Goal: Transaction & Acquisition: Purchase product/service

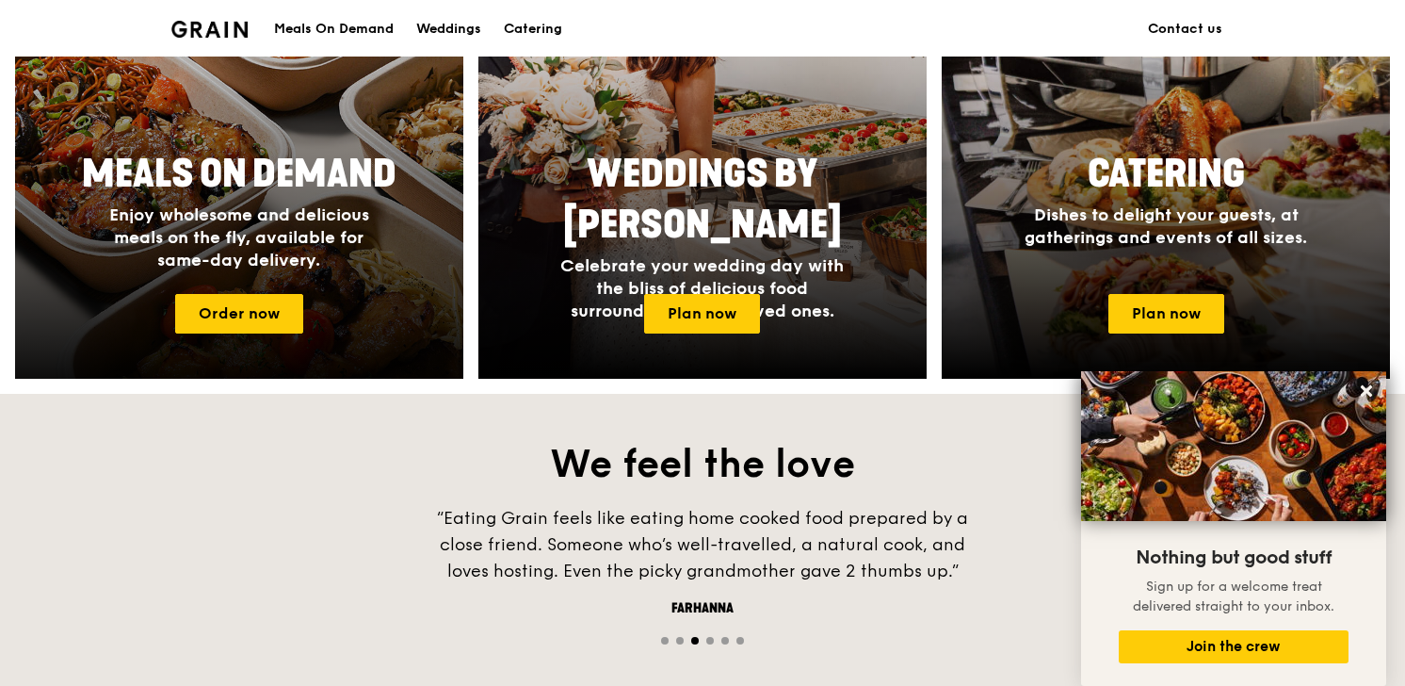
scroll to position [755, 0]
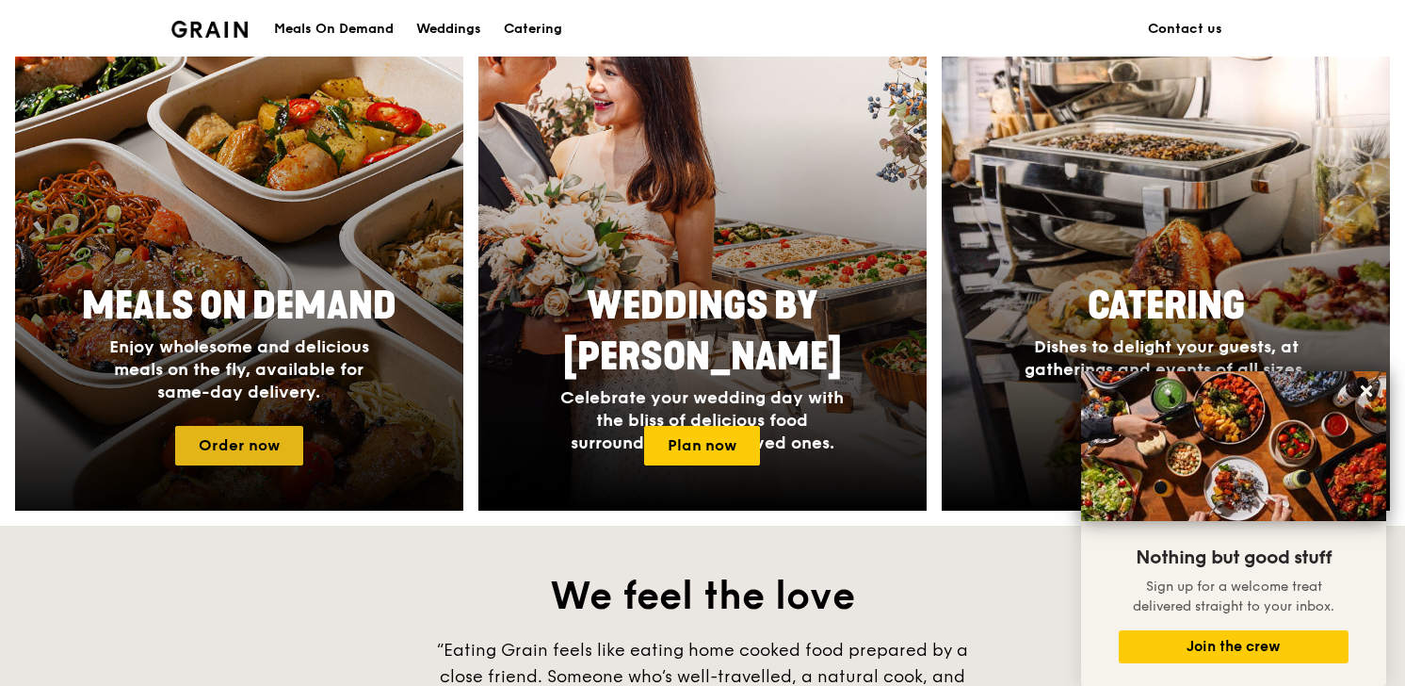
click at [283, 434] on link "Order now" at bounding box center [239, 446] width 128 height 40
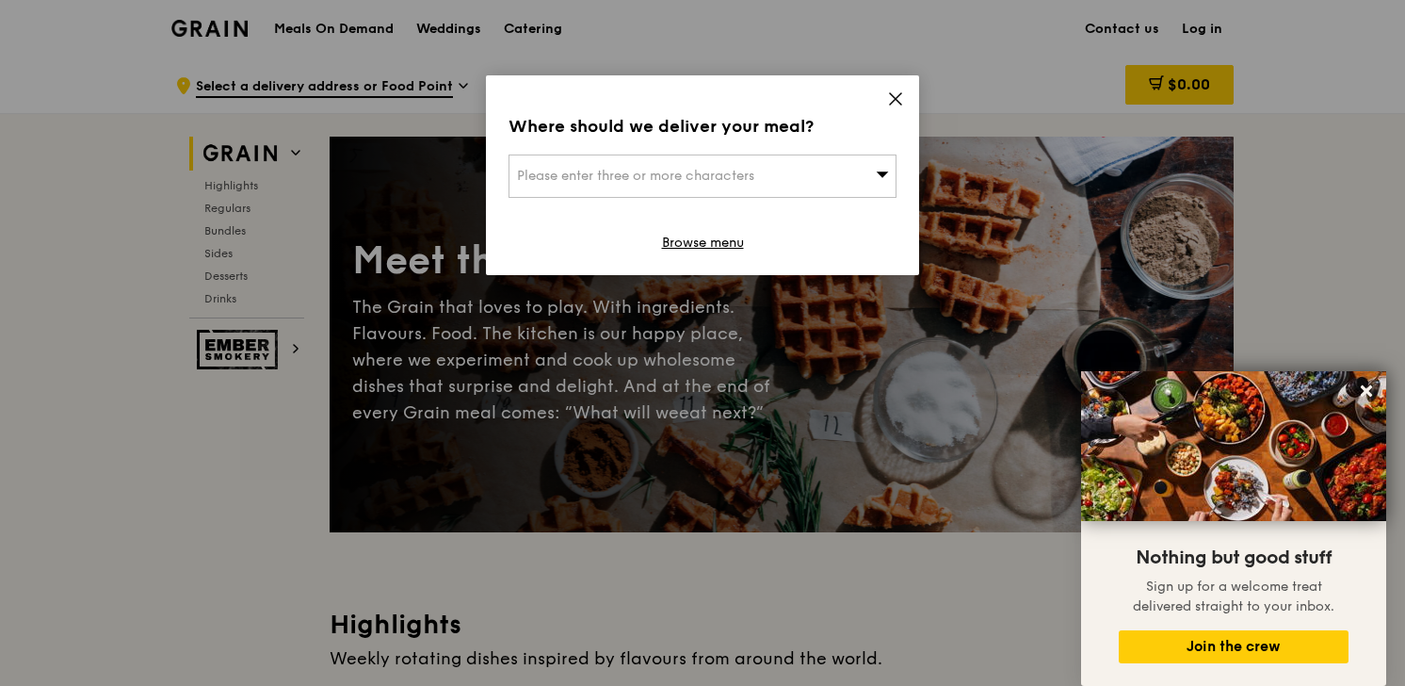
click at [675, 182] on span "Please enter three or more characters" at bounding box center [635, 176] width 237 height 16
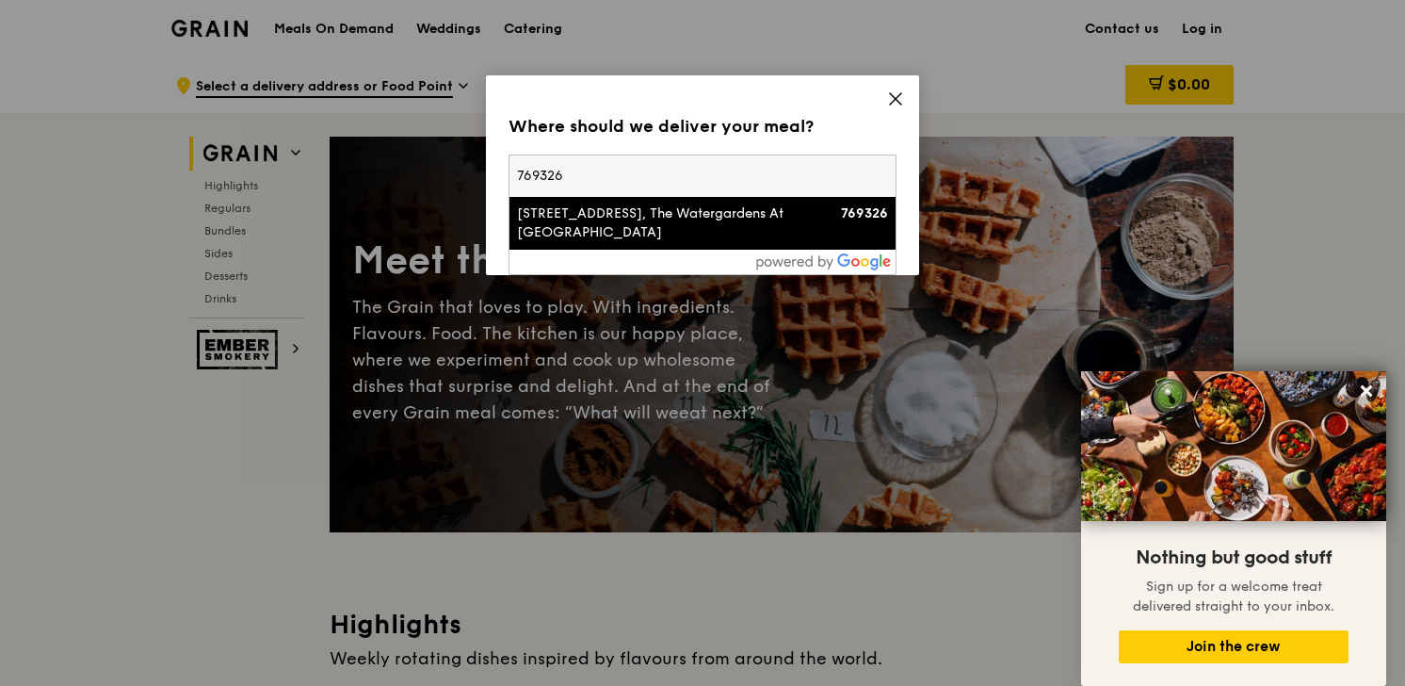
type input "769326"
click at [670, 218] on div "[STREET_ADDRESS], The Watergardens At [GEOGRAPHIC_DATA]" at bounding box center [656, 223] width 279 height 38
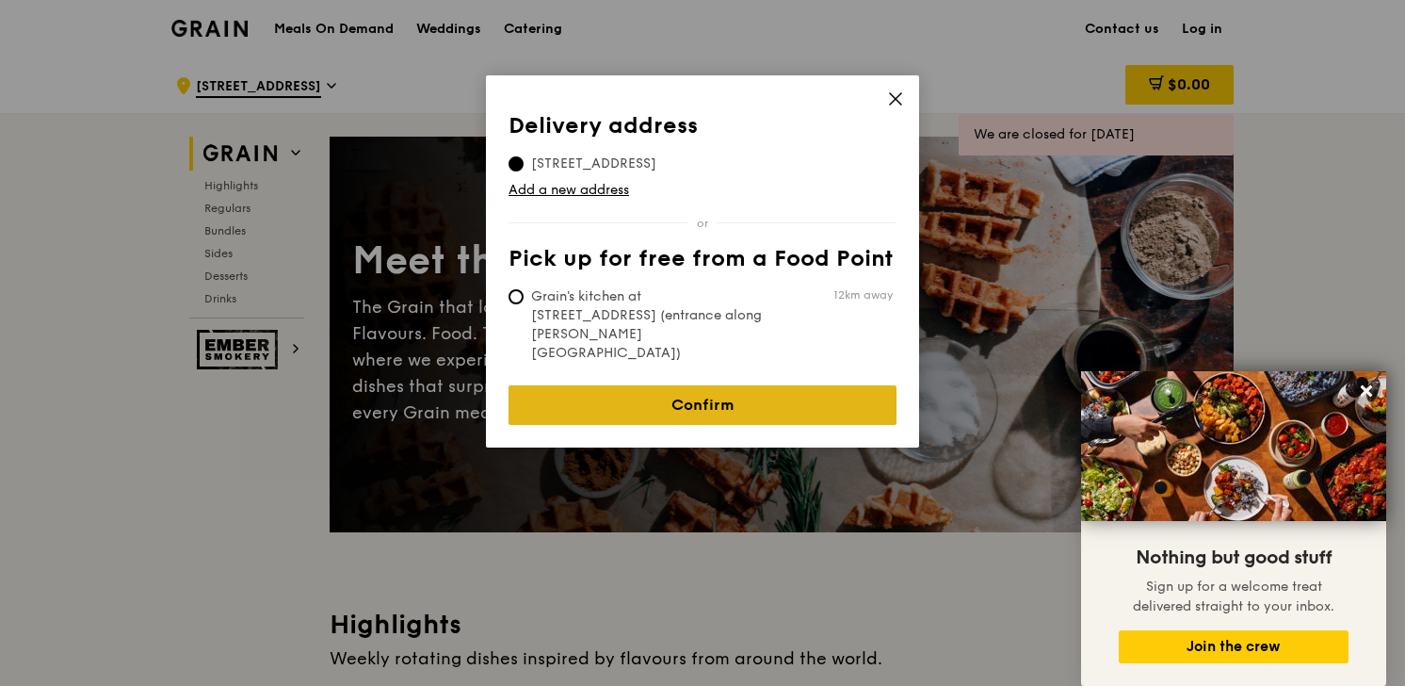
click at [649, 385] on link "Confirm" at bounding box center [703, 405] width 388 height 40
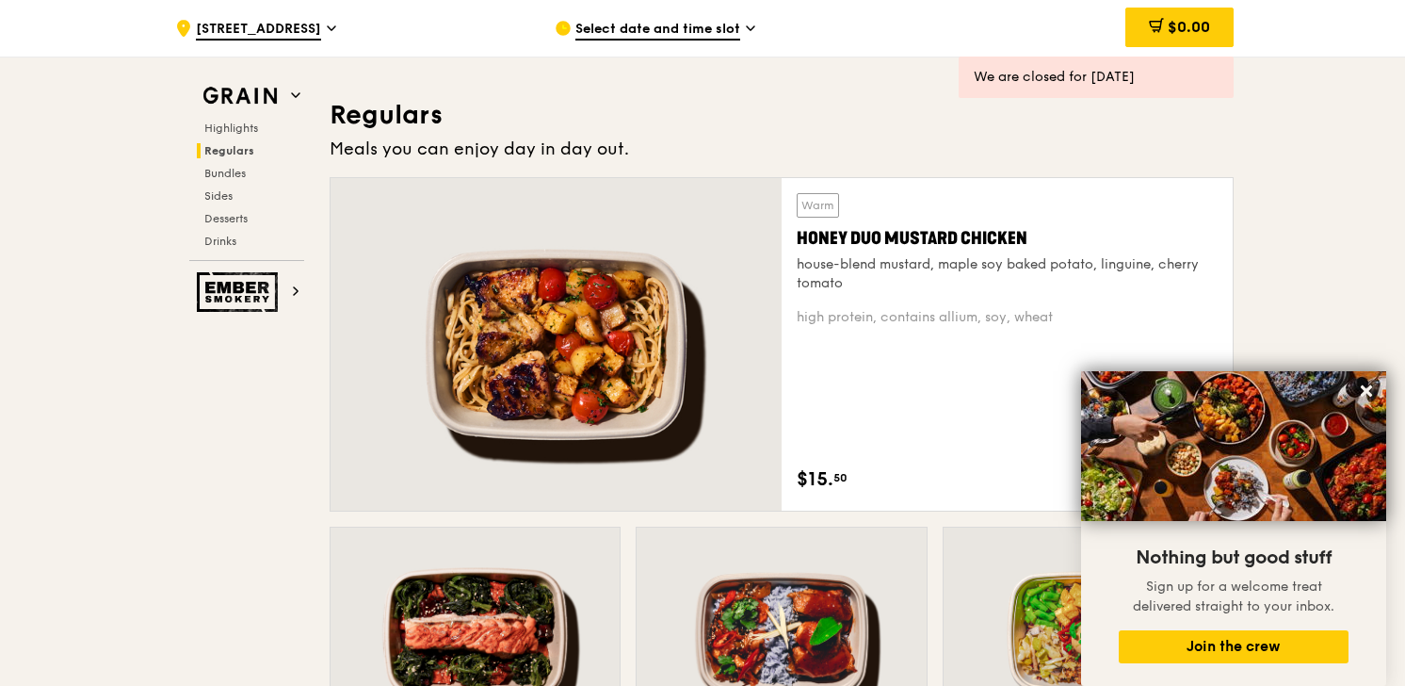
scroll to position [684, 0]
